Goal: Task Accomplishment & Management: Manage account settings

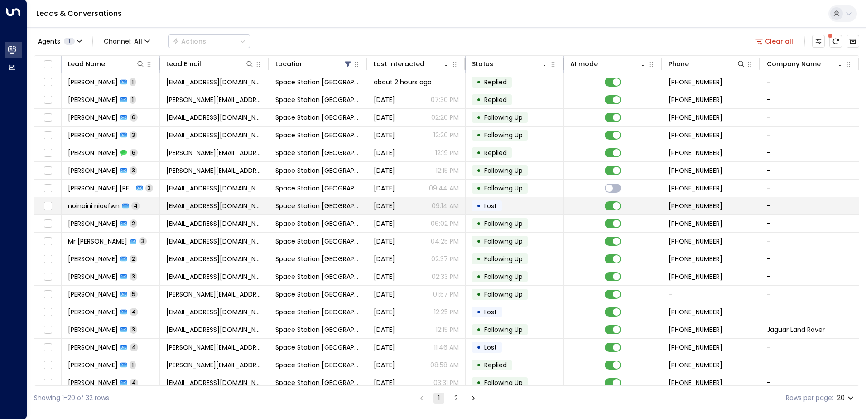
click at [313, 204] on span "Space Station [GEOGRAPHIC_DATA]" at bounding box center [317, 205] width 85 height 9
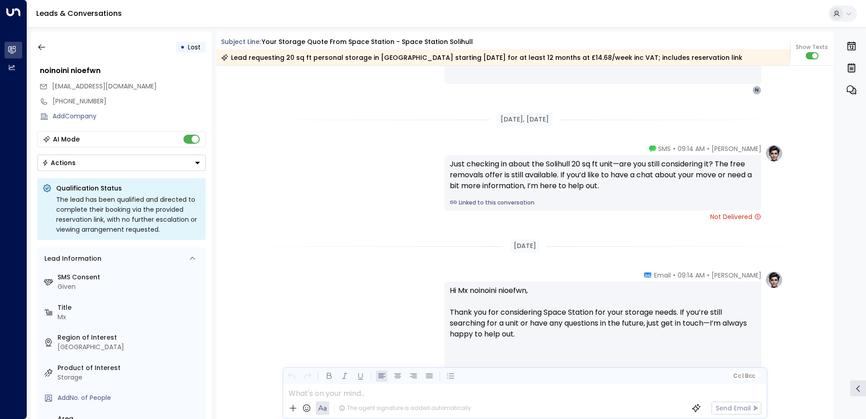
scroll to position [1230, 0]
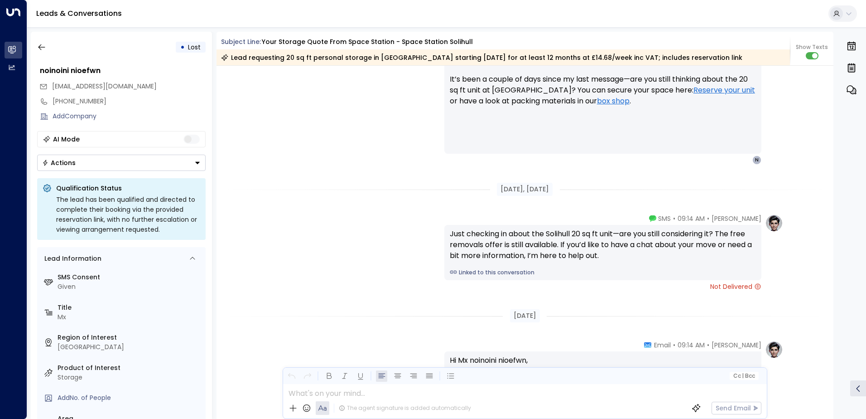
click at [181, 158] on button "Actions" at bounding box center [121, 162] width 168 height 16
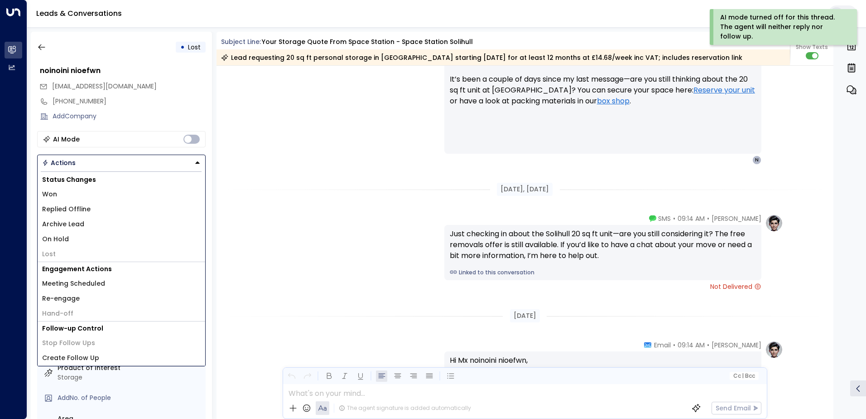
click at [136, 222] on li "Archive Lead" at bounding box center [122, 224] width 168 height 15
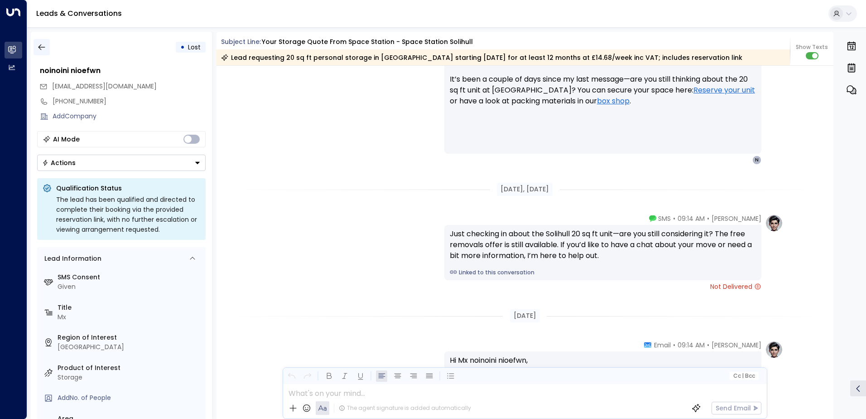
click at [48, 46] on button "button" at bounding box center [42, 47] width 16 height 16
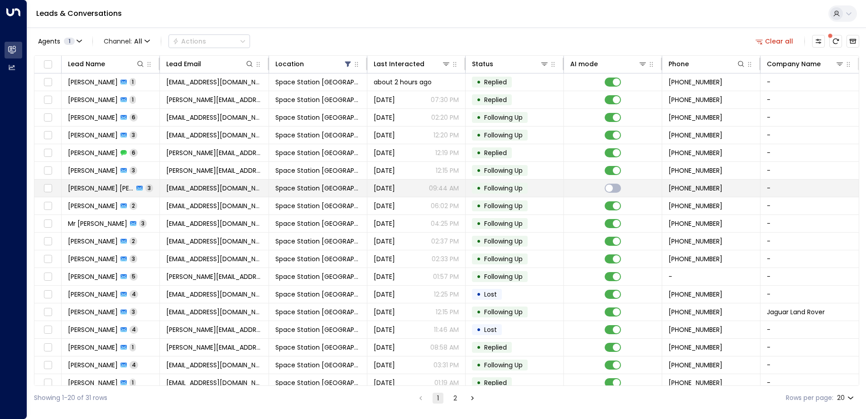
click at [327, 188] on span "Space Station [GEOGRAPHIC_DATA]" at bounding box center [317, 187] width 85 height 9
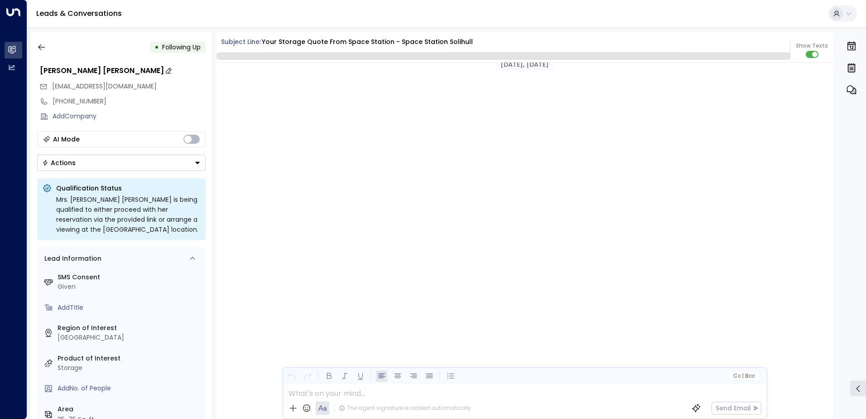
scroll to position [750, 0]
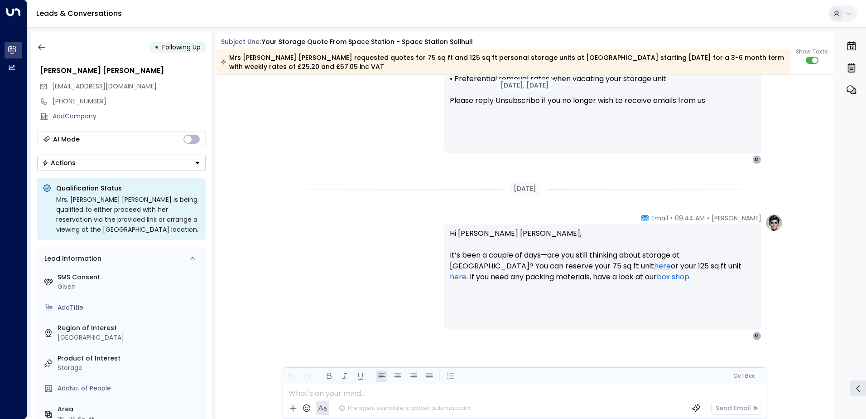
click at [130, 161] on button "Actions" at bounding box center [121, 162] width 168 height 16
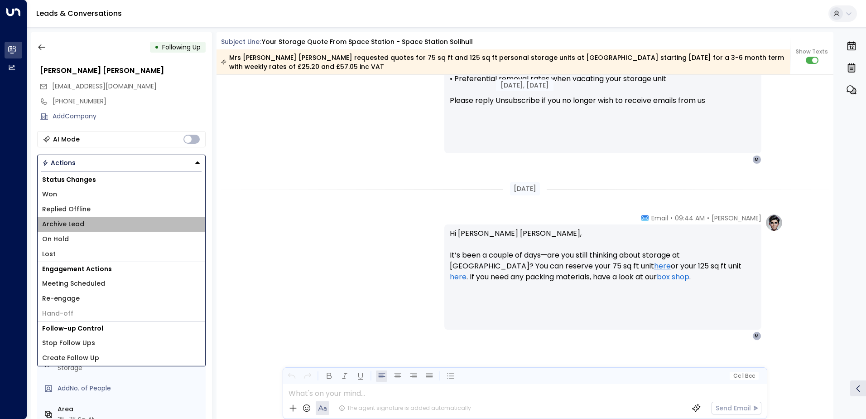
click at [83, 222] on li "Archive Lead" at bounding box center [122, 224] width 168 height 15
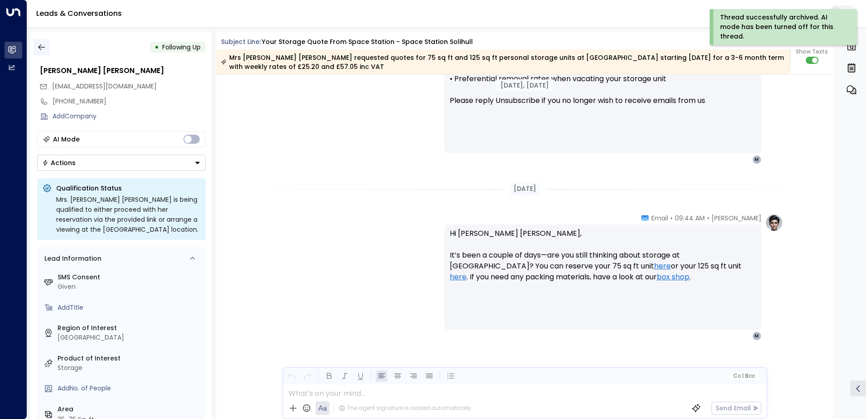
click at [44, 46] on icon "button" at bounding box center [41, 47] width 9 height 9
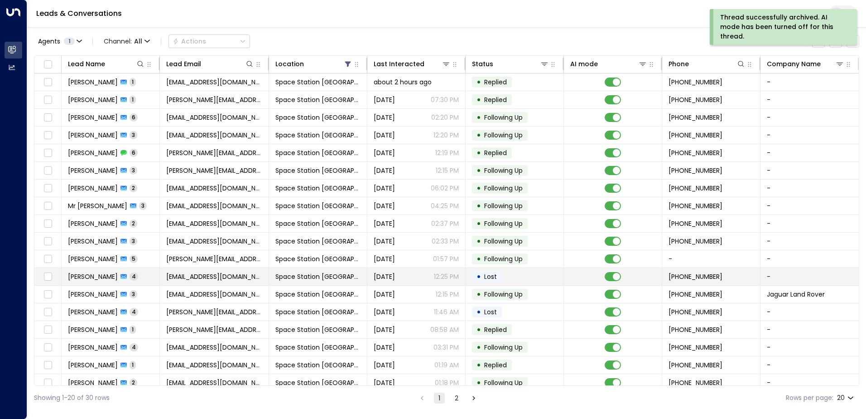
click at [272, 277] on td "Space Station [GEOGRAPHIC_DATA]" at bounding box center [318, 276] width 98 height 17
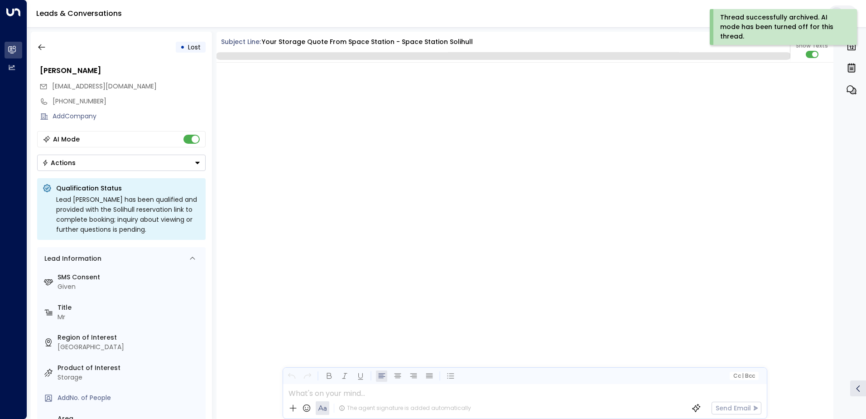
scroll to position [1775, 0]
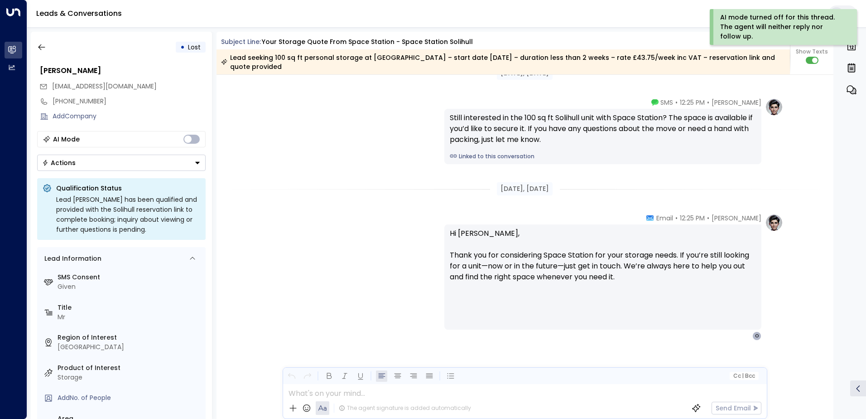
click at [189, 163] on button "Actions" at bounding box center [121, 162] width 168 height 16
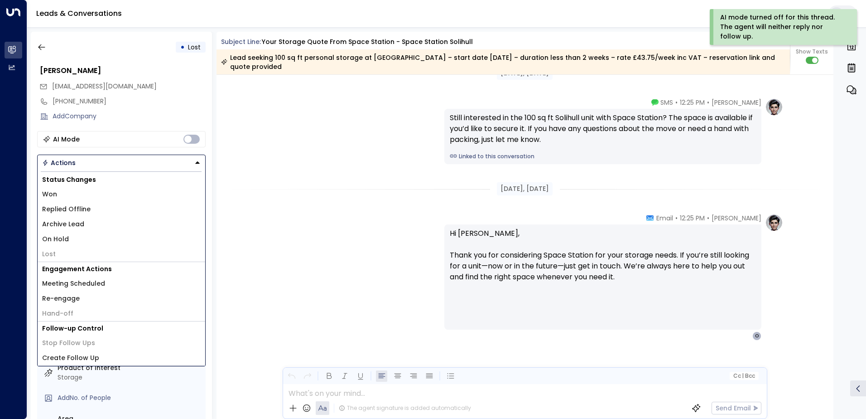
click at [88, 221] on li "Archive Lead" at bounding box center [122, 224] width 168 height 15
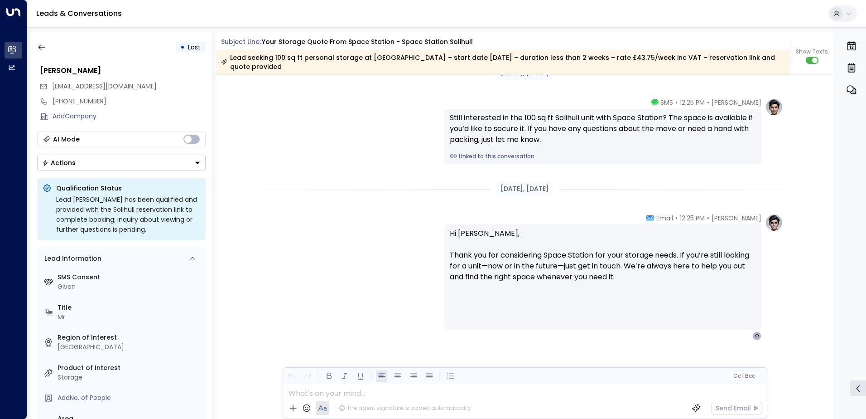
click at [174, 168] on button "Actions" at bounding box center [121, 162] width 168 height 16
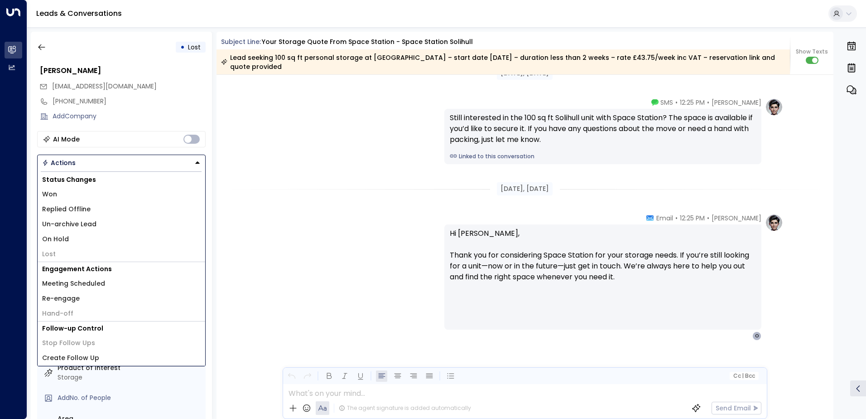
click at [250, 226] on div "[PERSON_NAME] • 12:25 PM • Email Hi [PERSON_NAME], Thank you for considering Sp…" at bounding box center [525, 321] width 617 height 217
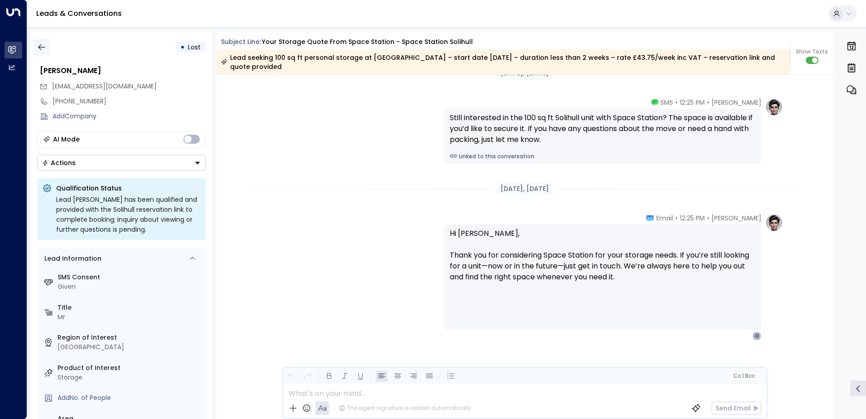
click at [44, 50] on icon "button" at bounding box center [41, 47] width 9 height 9
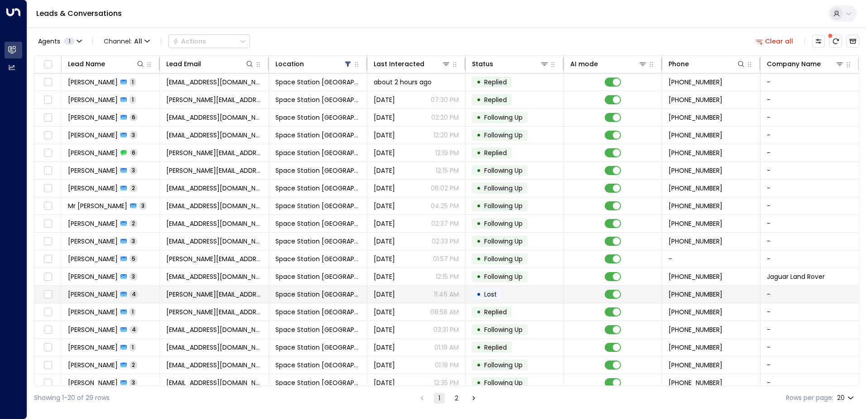
click at [325, 294] on span "Space Station [GEOGRAPHIC_DATA]" at bounding box center [317, 293] width 85 height 9
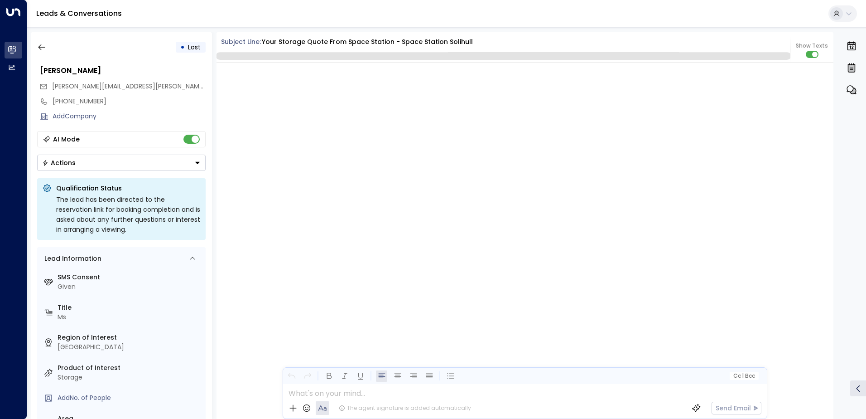
scroll to position [1895, 0]
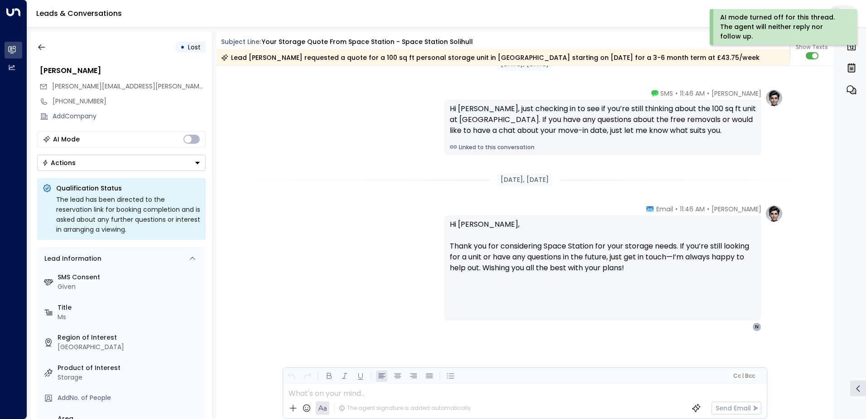
click at [193, 166] on button "Actions" at bounding box center [121, 162] width 168 height 16
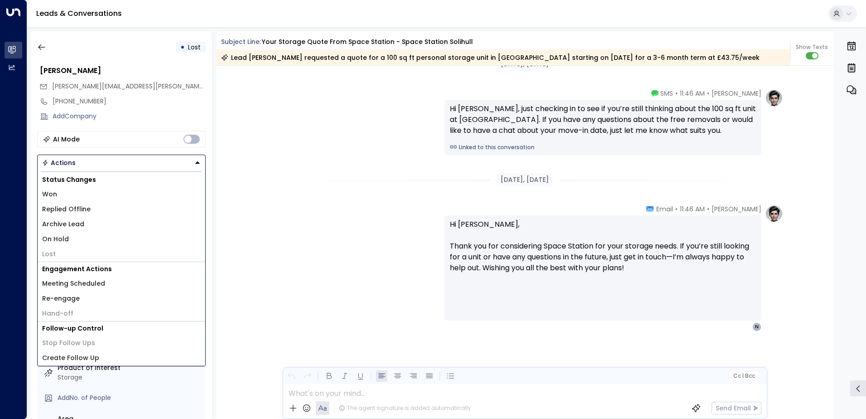
click at [126, 219] on li "Archive Lead" at bounding box center [122, 224] width 168 height 15
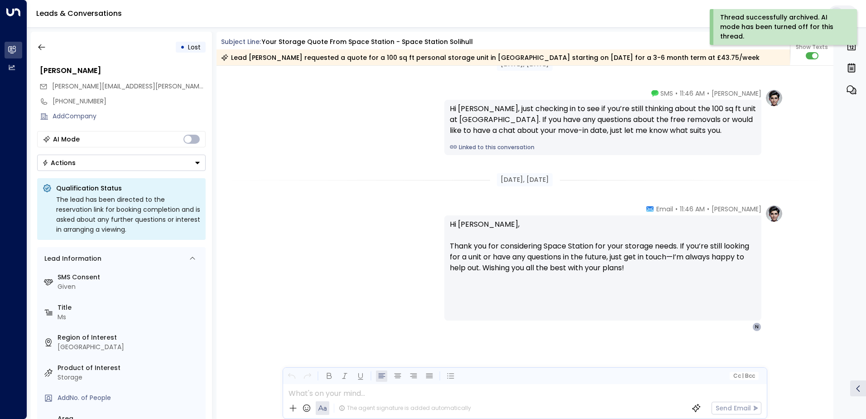
click at [43, 55] on div "• Lost [PERSON_NAME] [PERSON_NAME][EMAIL_ADDRESS][PERSON_NAME][DOMAIN_NAME] [PH…" at bounding box center [121, 225] width 181 height 387
click at [43, 52] on button "button" at bounding box center [42, 47] width 16 height 16
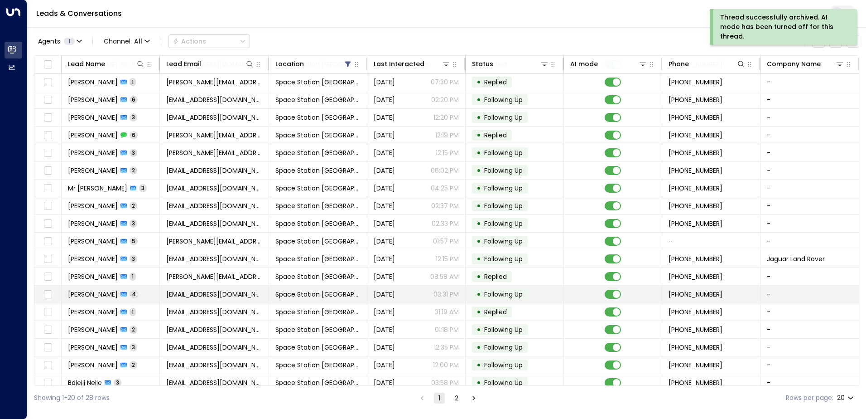
scroll to position [44, 0]
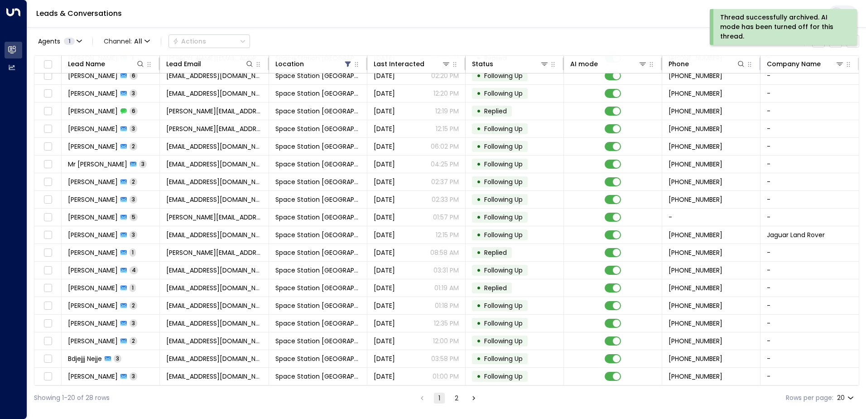
click at [451, 398] on button "2" at bounding box center [456, 397] width 11 height 11
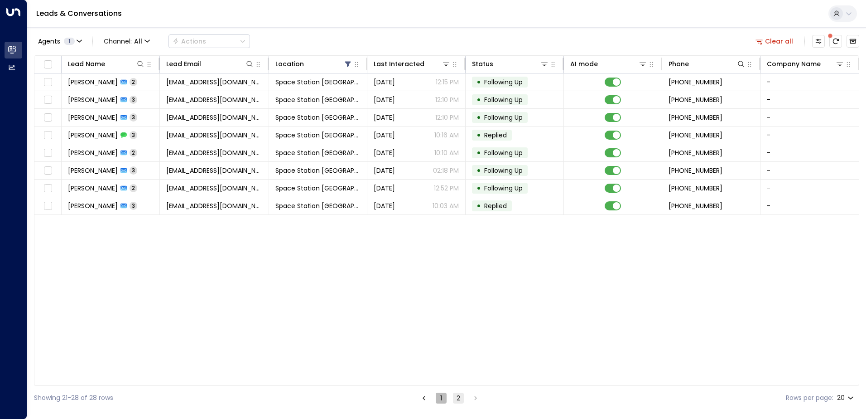
click at [441, 394] on button "1" at bounding box center [441, 397] width 11 height 11
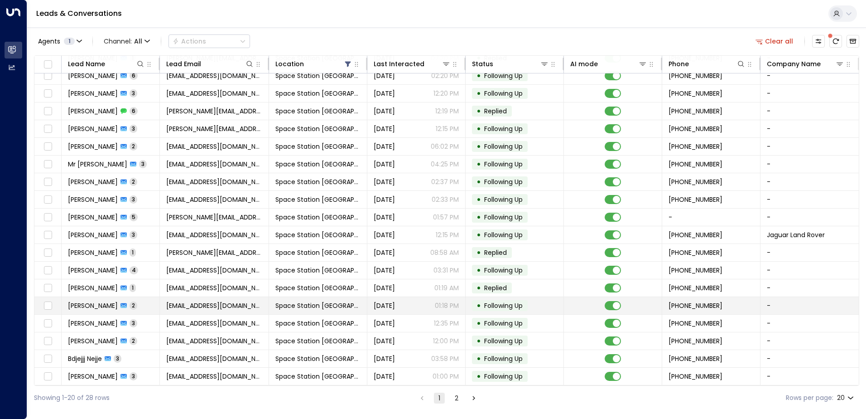
scroll to position [44, 0]
